Goal: Transaction & Acquisition: Purchase product/service

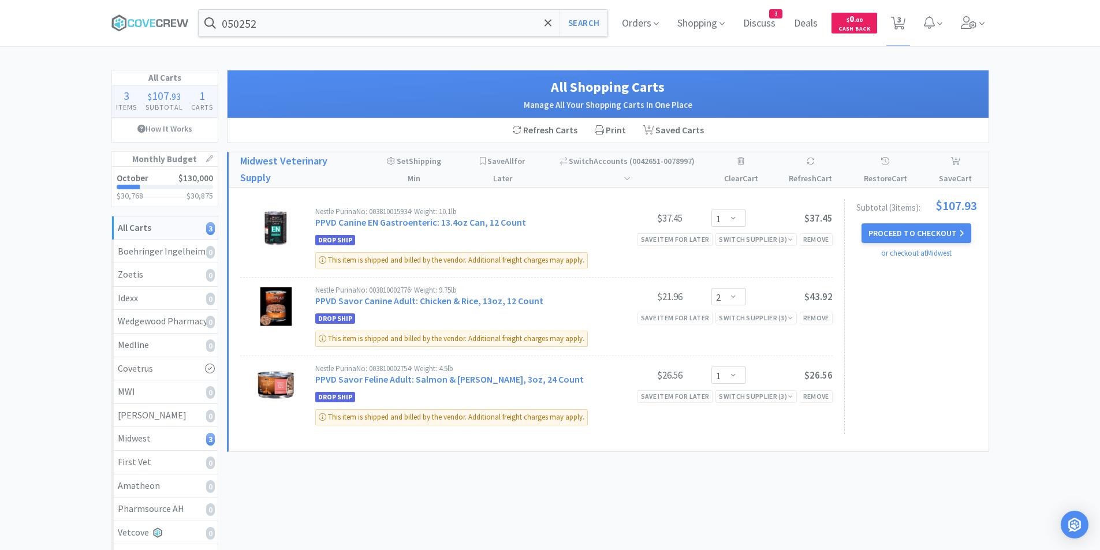
select select "1"
select select "2"
select select "1"
click at [920, 233] on button "Proceed to Checkout" at bounding box center [916, 233] width 110 height 20
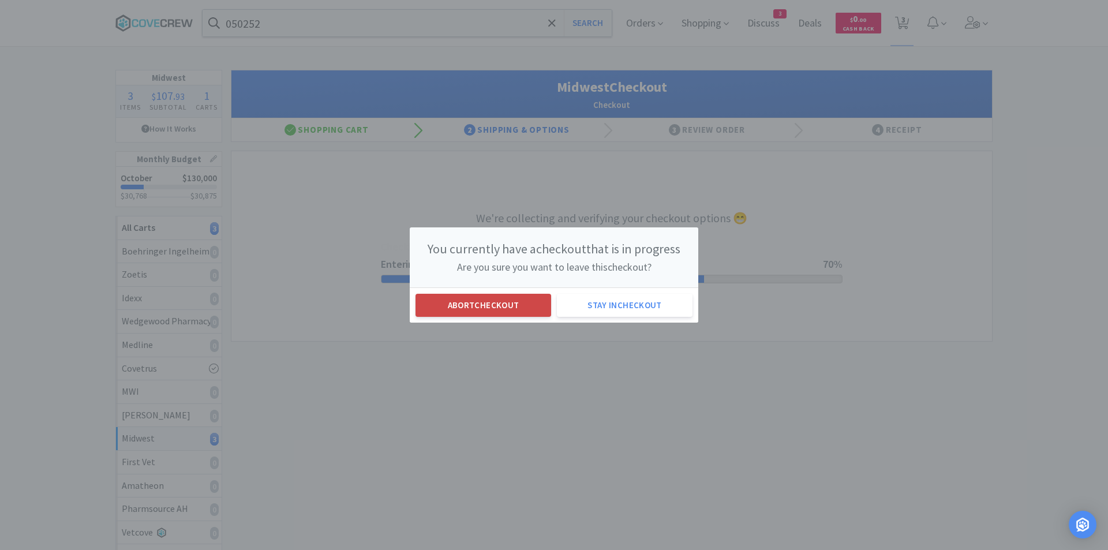
click at [501, 308] on button "Abort checkout" at bounding box center [484, 305] width 136 height 23
select select "1"
select select "2"
select select "1"
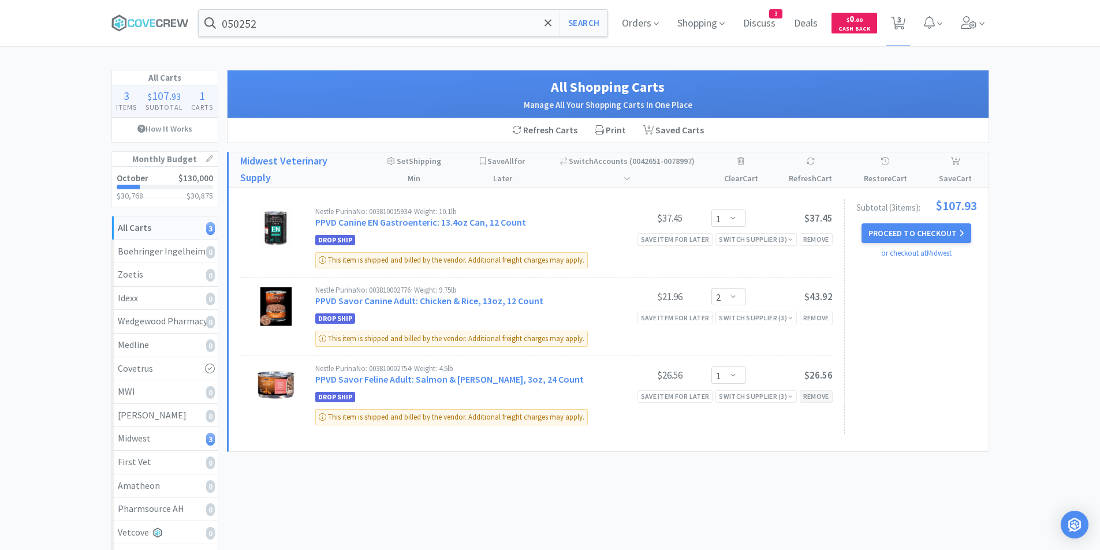
click at [811, 395] on div "Remove" at bounding box center [815, 396] width 33 height 12
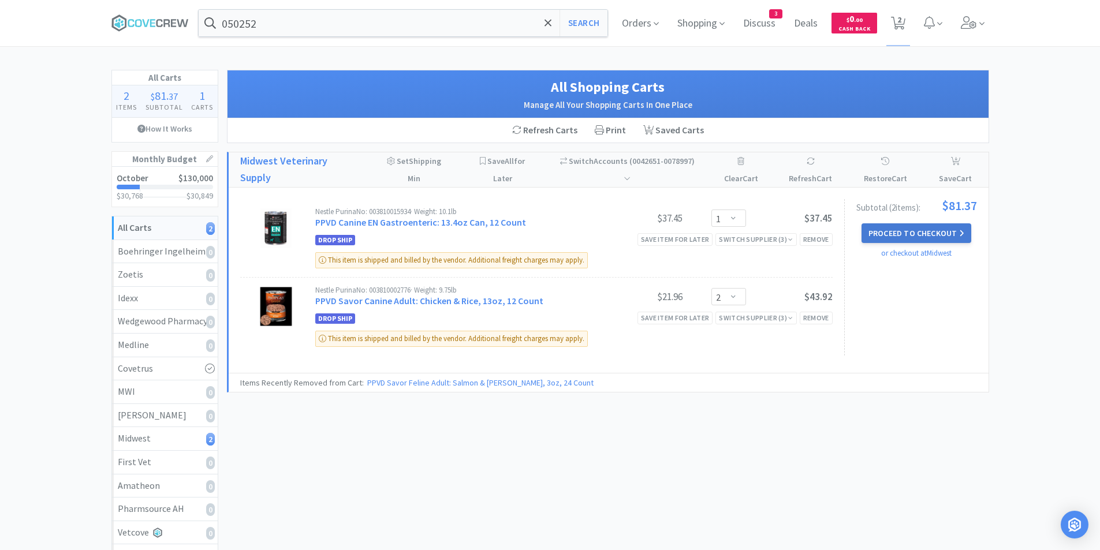
click at [914, 232] on button "Proceed to Checkout" at bounding box center [916, 233] width 110 height 20
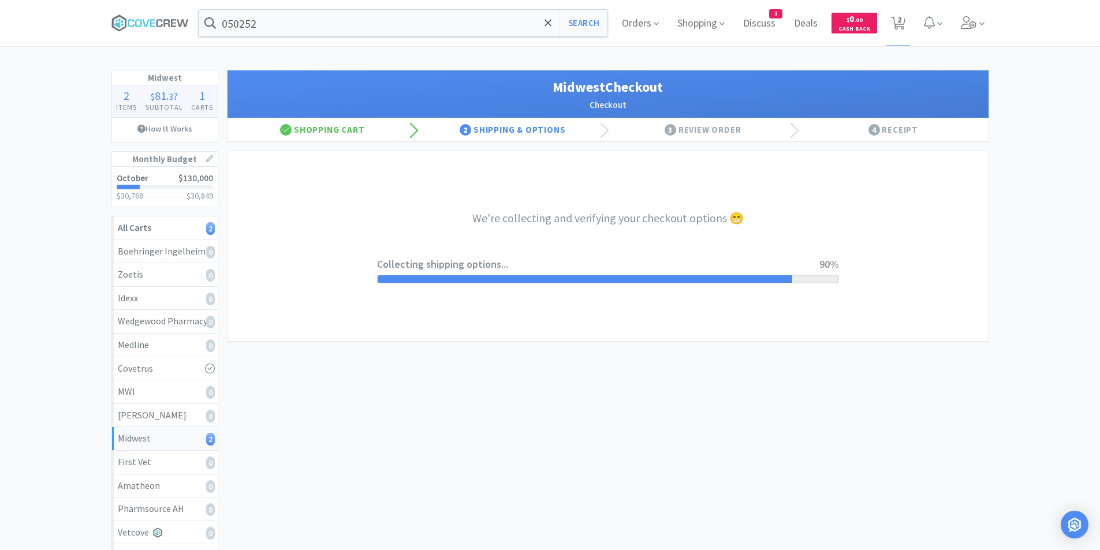
select select "3"
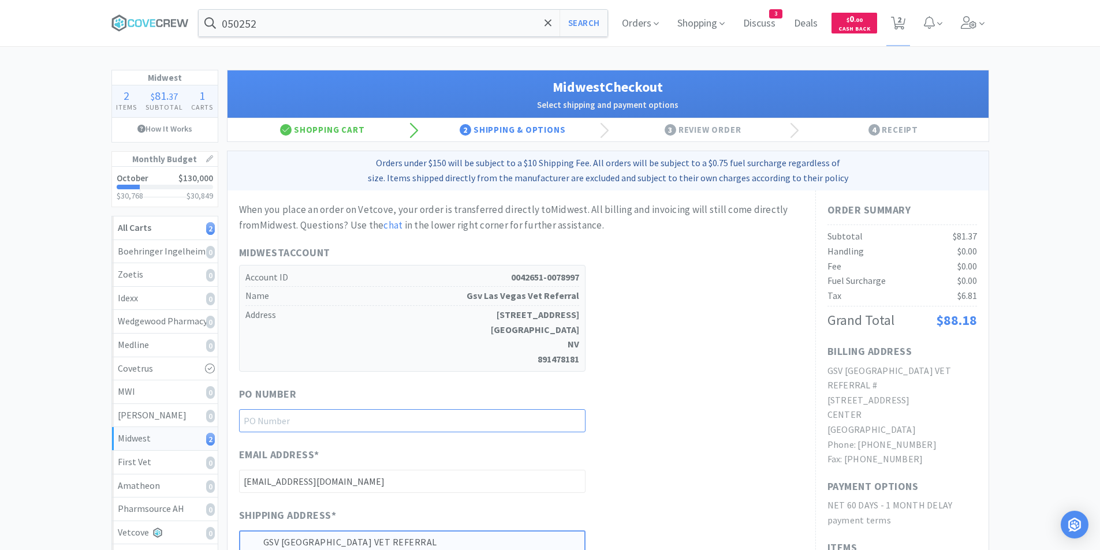
drag, startPoint x: 316, startPoint y: 423, endPoint x: 316, endPoint y: 417, distance: 5.8
click at [316, 423] on input "text" at bounding box center [412, 420] width 346 height 23
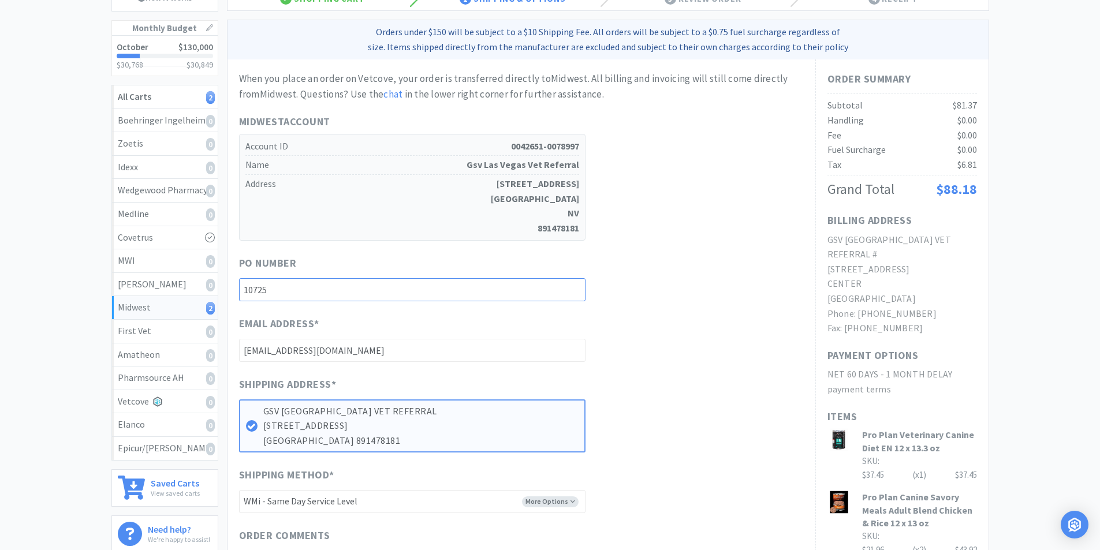
scroll to position [289, 0]
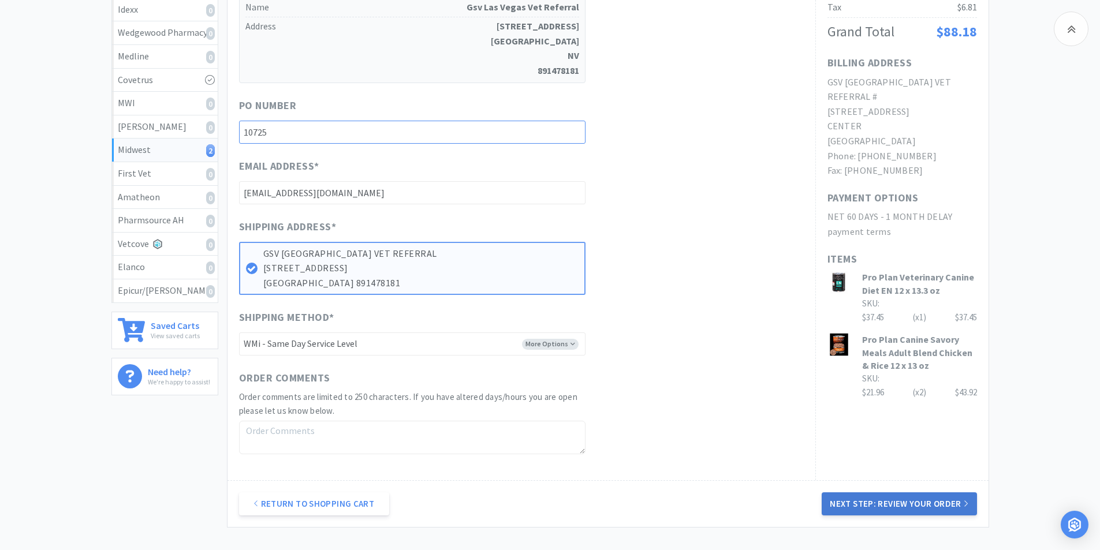
type input "10725"
click at [850, 503] on button "Next Step: Review Your Order" at bounding box center [898, 503] width 155 height 23
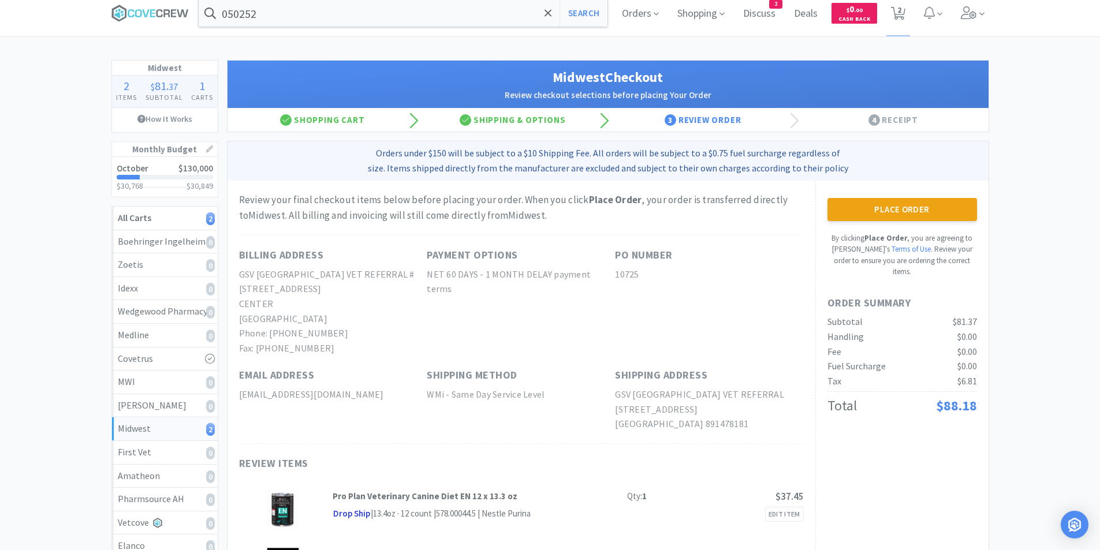
scroll to position [0, 0]
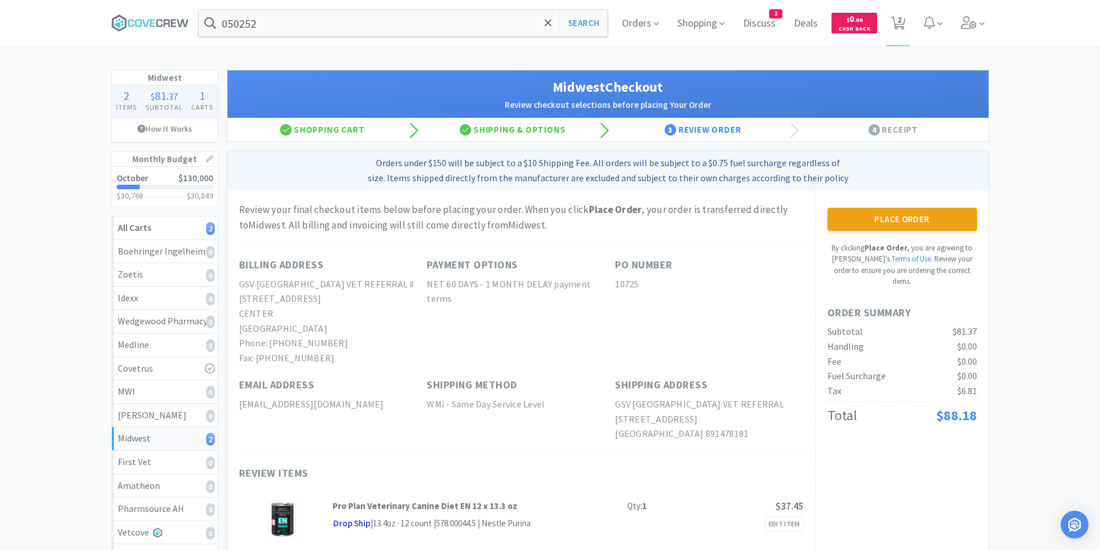
click at [895, 219] on button "Place Order" at bounding box center [902, 219] width 150 height 23
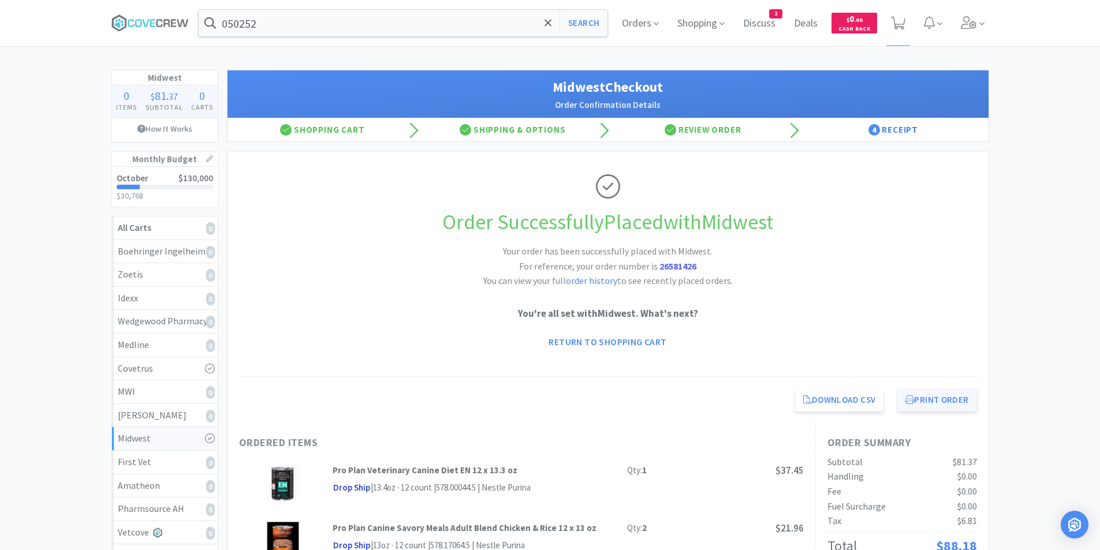
click at [941, 399] on button "Print Order" at bounding box center [936, 399] width 79 height 23
